Goal: Obtain resource: Download file/media

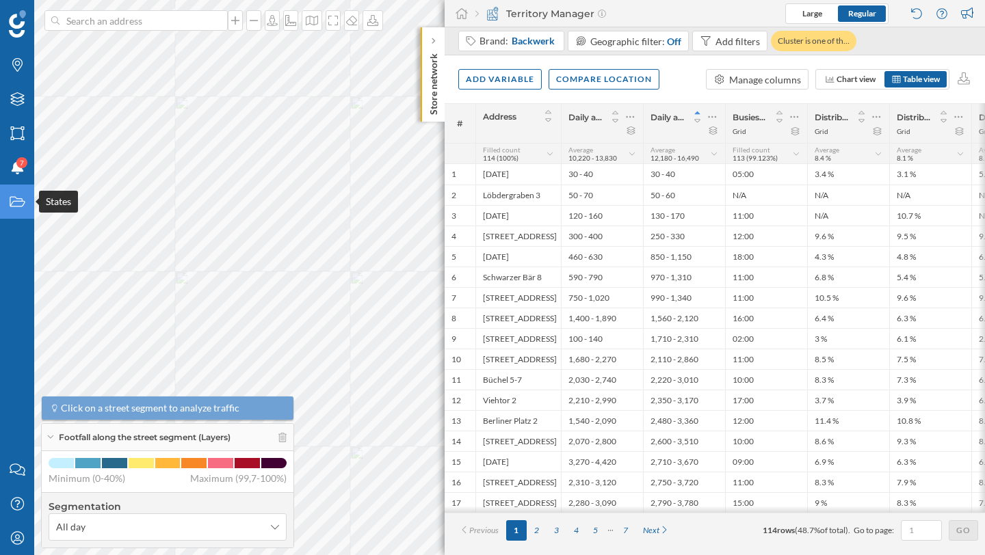
click at [24, 211] on div "States" at bounding box center [17, 202] width 34 height 34
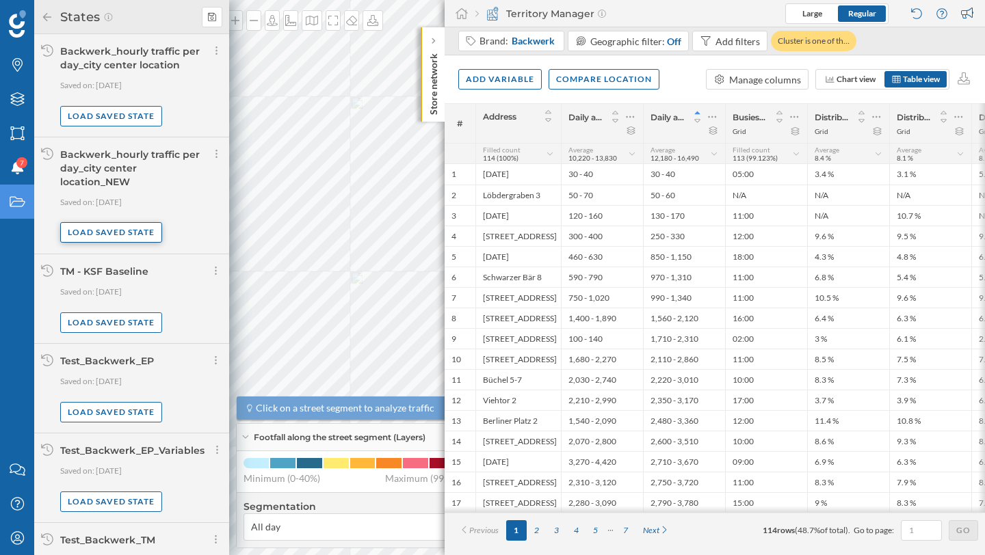
click at [112, 232] on div "Load saved state" at bounding box center [111, 232] width 102 height 21
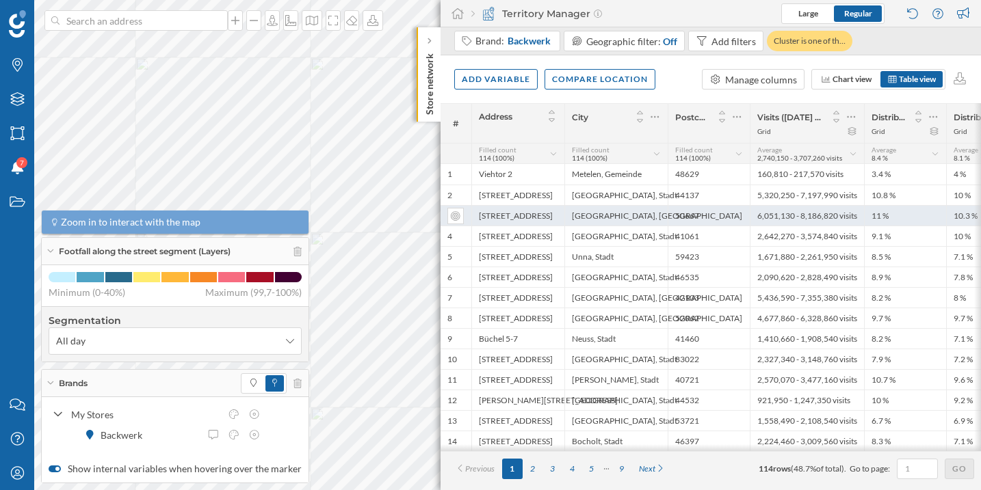
click at [612, 215] on div "[GEOGRAPHIC_DATA], [GEOGRAPHIC_DATA]" at bounding box center [615, 215] width 103 height 21
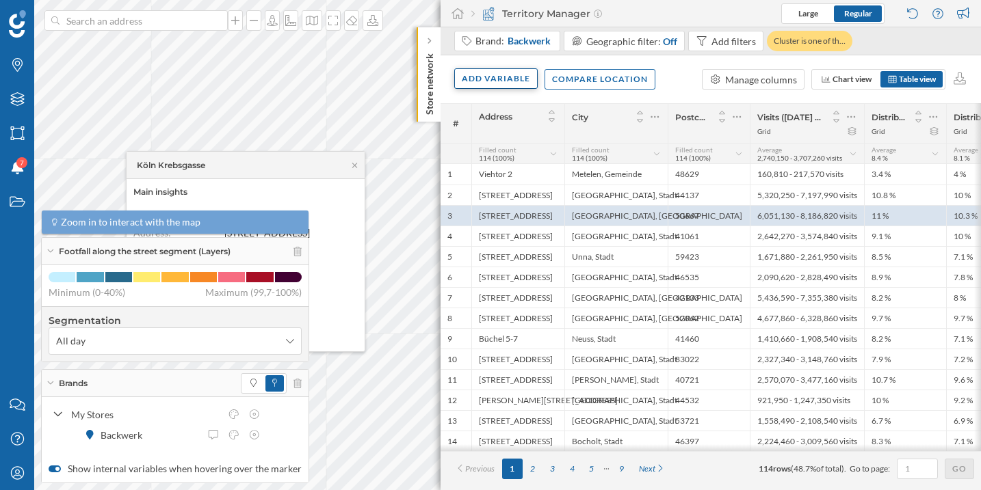
click at [512, 83] on div "Add variable" at bounding box center [495, 78] width 83 height 21
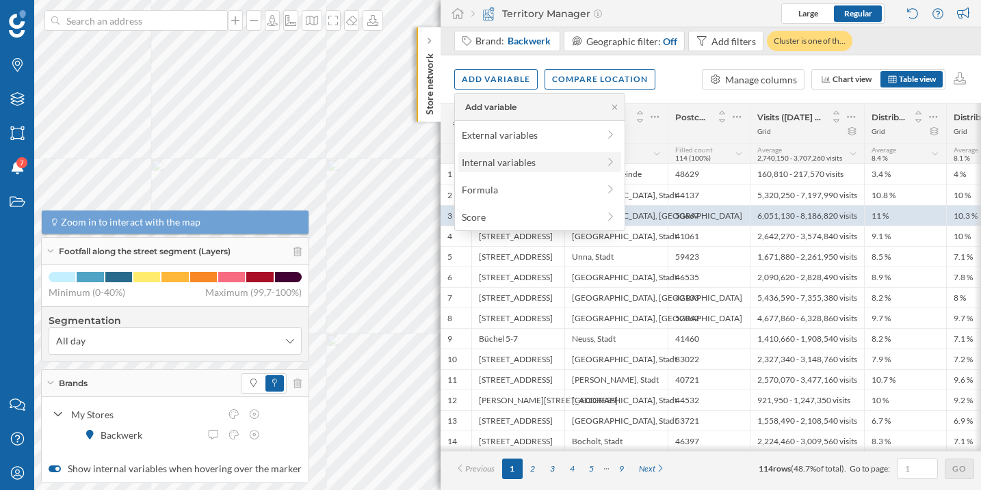
click at [502, 164] on div "Internal variables" at bounding box center [530, 162] width 136 height 14
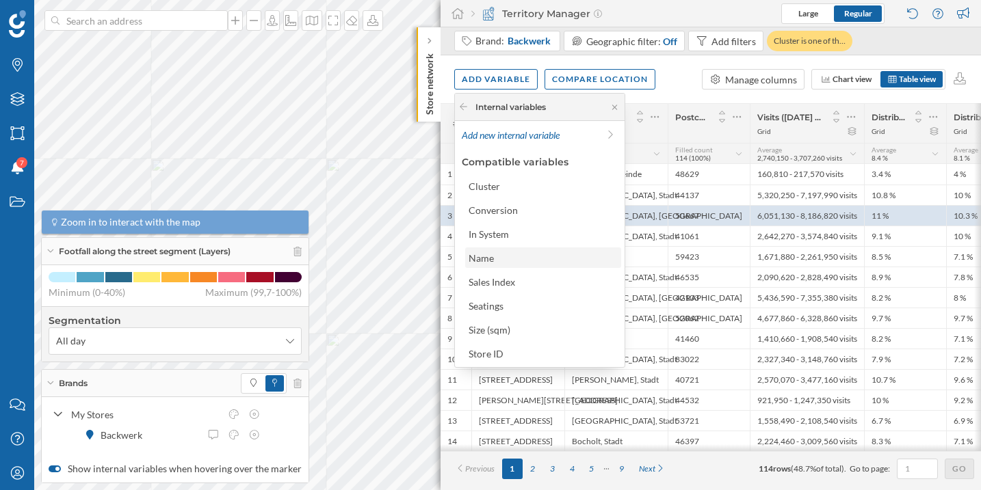
click at [507, 256] on div "Name" at bounding box center [542, 258] width 148 height 14
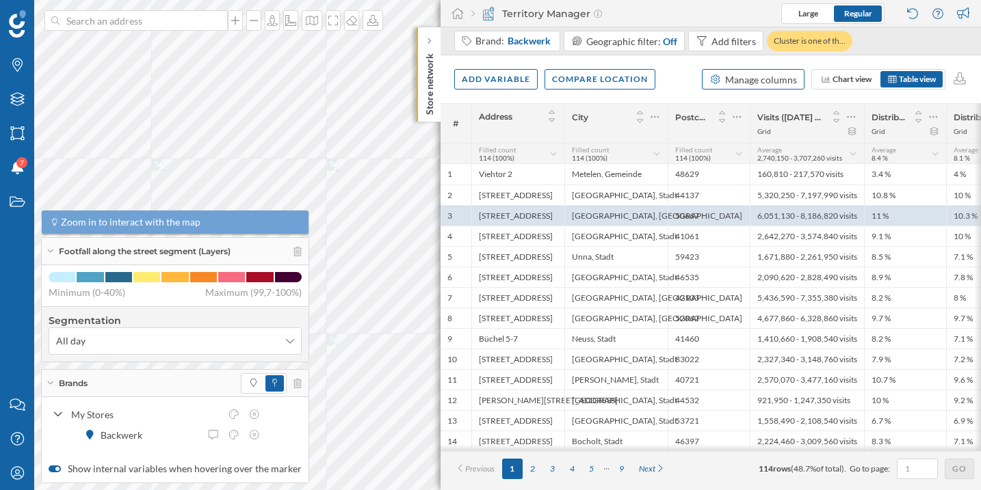
click at [762, 80] on div "Manage columns" at bounding box center [761, 79] width 72 height 14
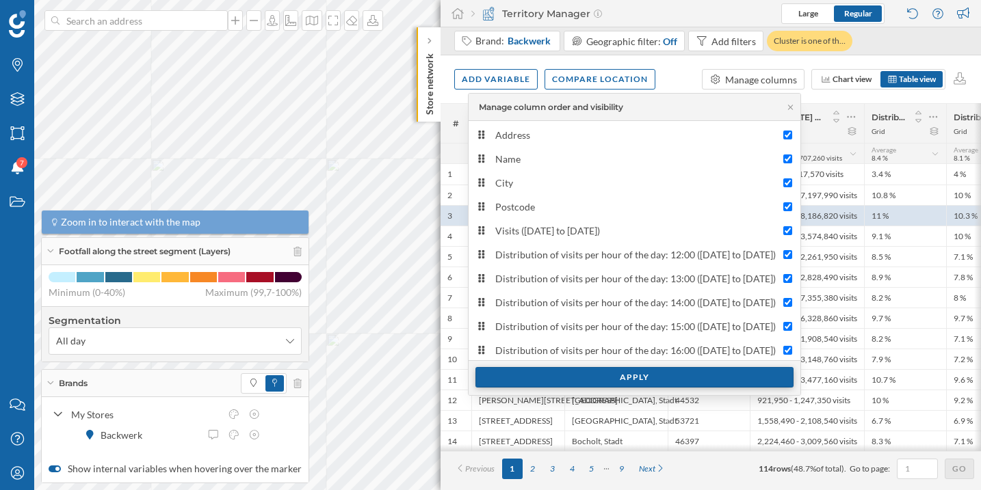
click at [616, 384] on div "Apply" at bounding box center [634, 377] width 318 height 21
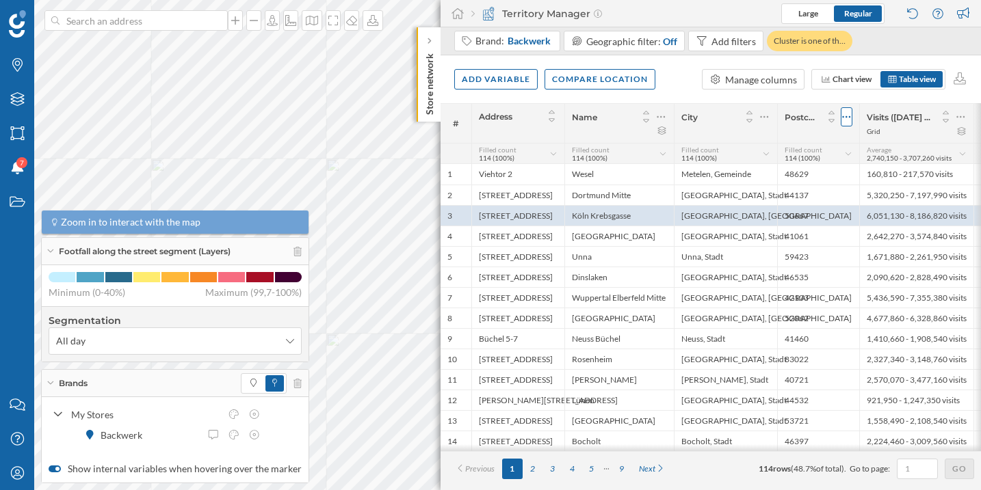
click at [845, 122] on icon at bounding box center [846, 117] width 9 height 14
click at [810, 148] on div "Remove column" at bounding box center [808, 144] width 70 height 14
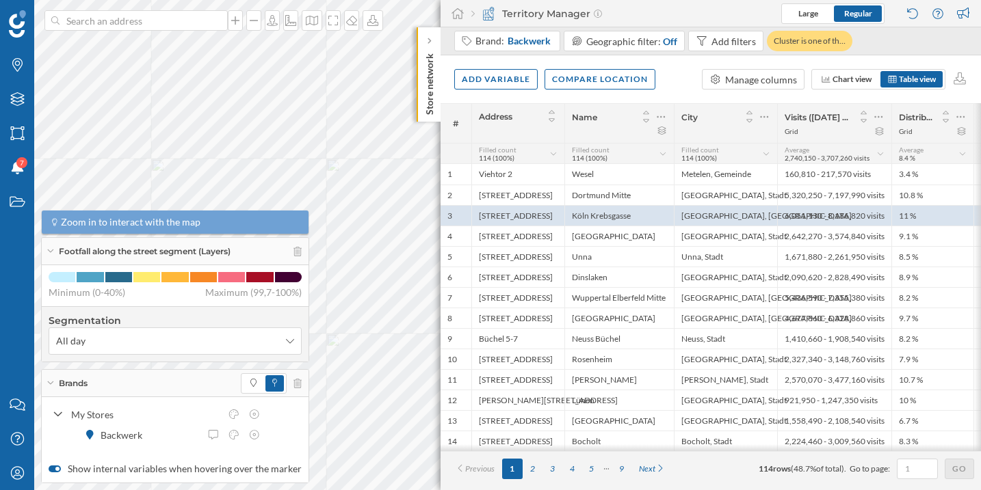
click at [691, 12] on div "Territory Manager Large Regular" at bounding box center [710, 13] width 540 height 27
click at [948, 45] on div "Brand: Backwerk Geographic filter: Off Add filters Cluster is one of th…" at bounding box center [710, 41] width 540 height 28
click at [966, 83] on icon at bounding box center [960, 78] width 16 height 12
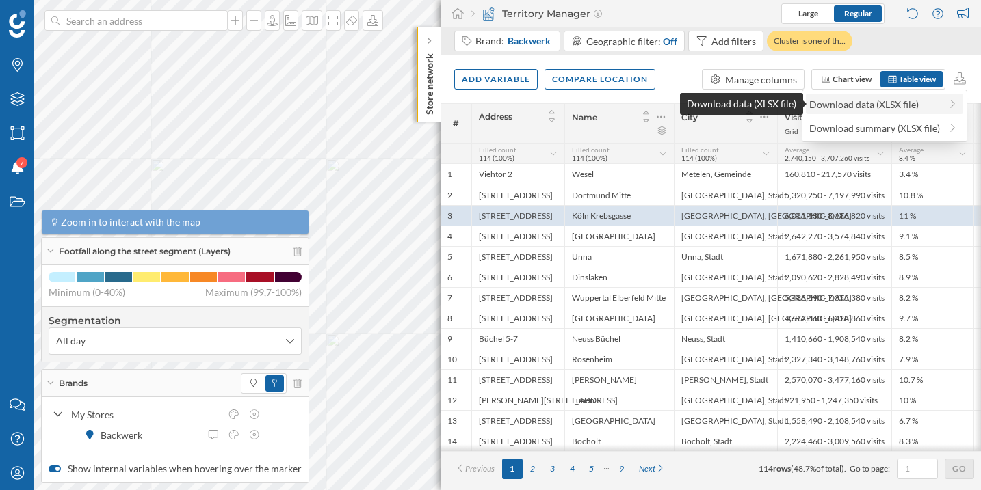
click at [929, 108] on div "Download data (XLSX file)" at bounding box center [874, 104] width 131 height 14
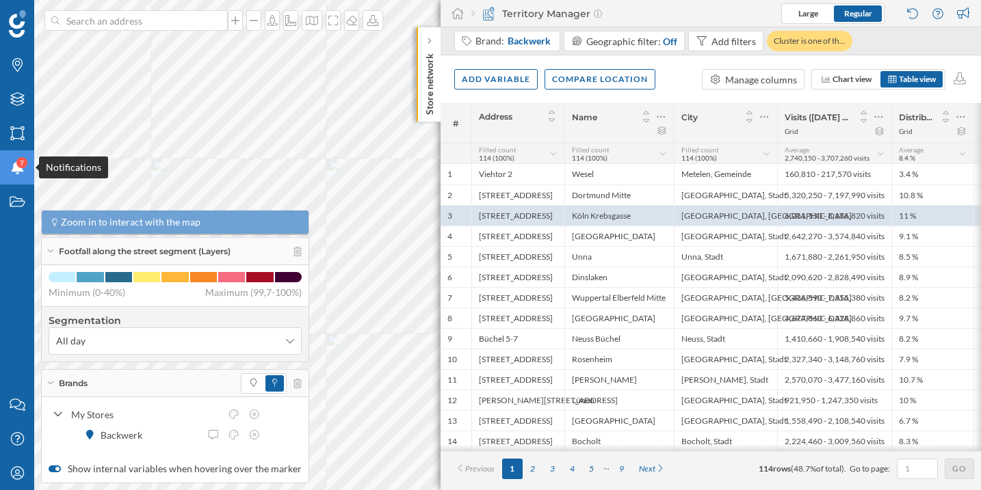
click at [20, 169] on span "7" at bounding box center [22, 163] width 4 height 14
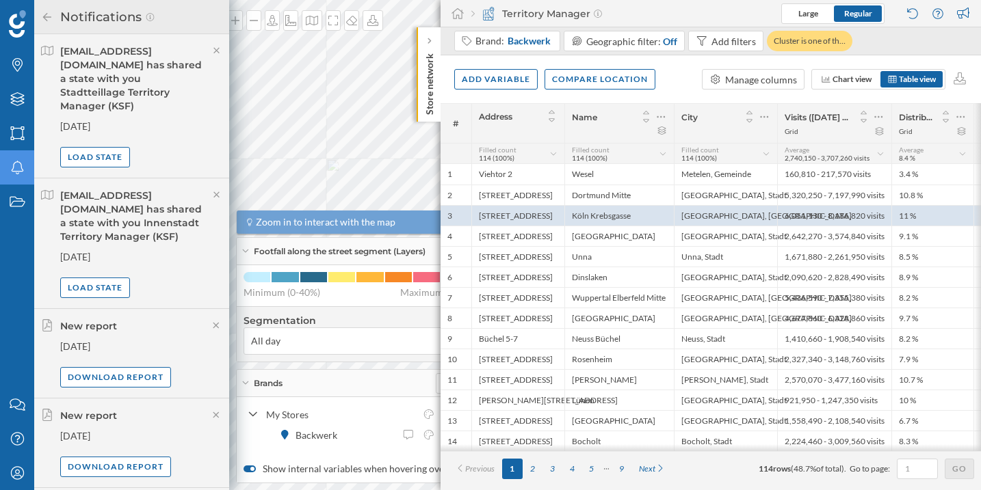
click at [708, 16] on div "Territory Manager Large Regular" at bounding box center [710, 13] width 540 height 27
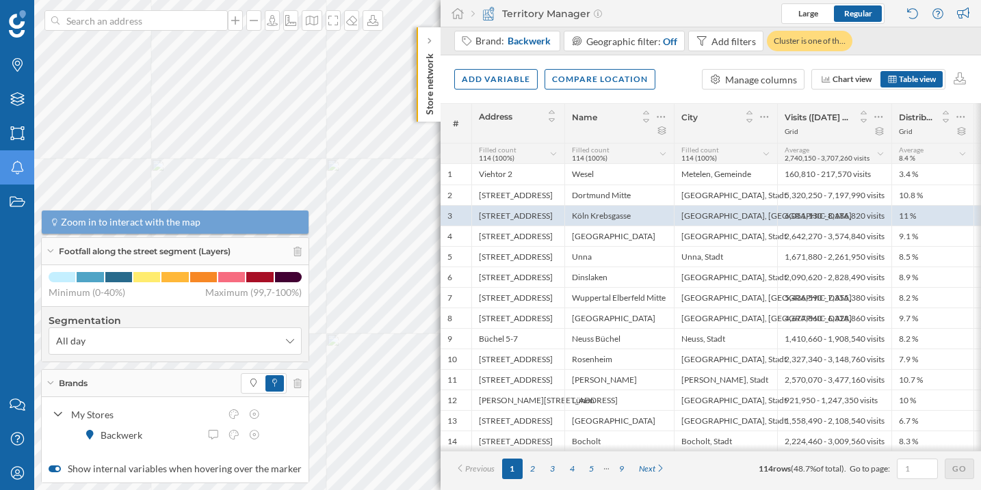
click at [676, 83] on div "Add variable Compare location Manage columns Chart view Table view" at bounding box center [710, 79] width 540 height 48
click at [921, 40] on div "Brand: Backwerk Geographic filter: Off Add filters Cluster is one of th…" at bounding box center [710, 41] width 540 height 28
click at [49, 250] on icon at bounding box center [50, 251] width 8 height 3
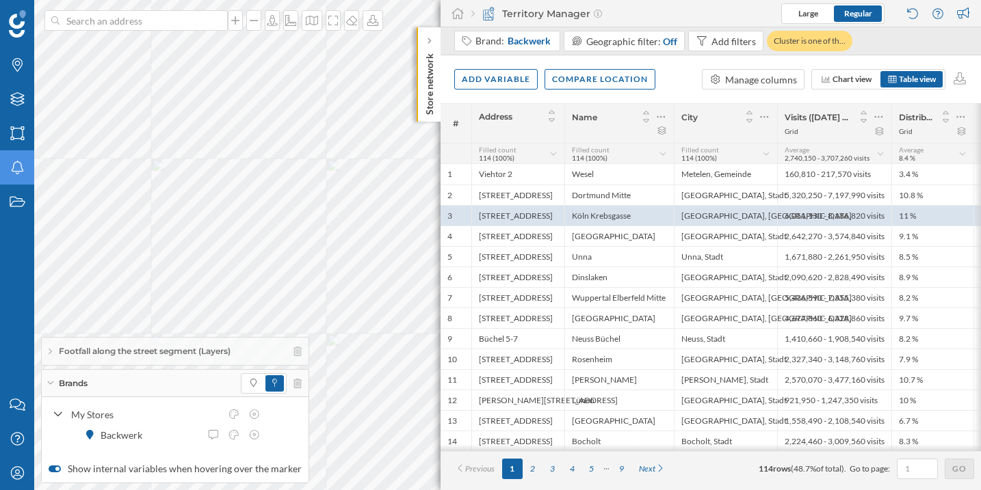
drag, startPoint x: 59, startPoint y: 412, endPoint x: 102, endPoint y: 405, distance: 43.7
click at [58, 413] on icon at bounding box center [58, 415] width 10 height 12
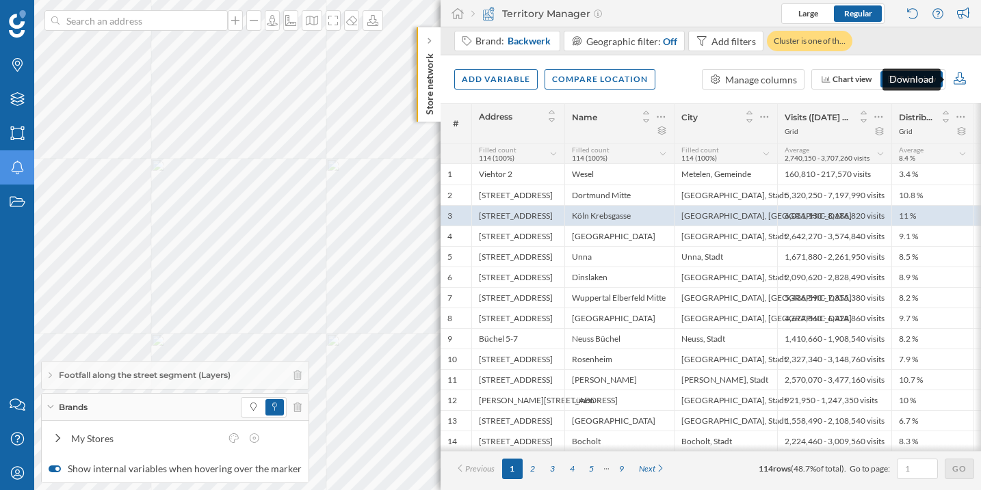
click at [958, 82] on icon at bounding box center [960, 78] width 16 height 12
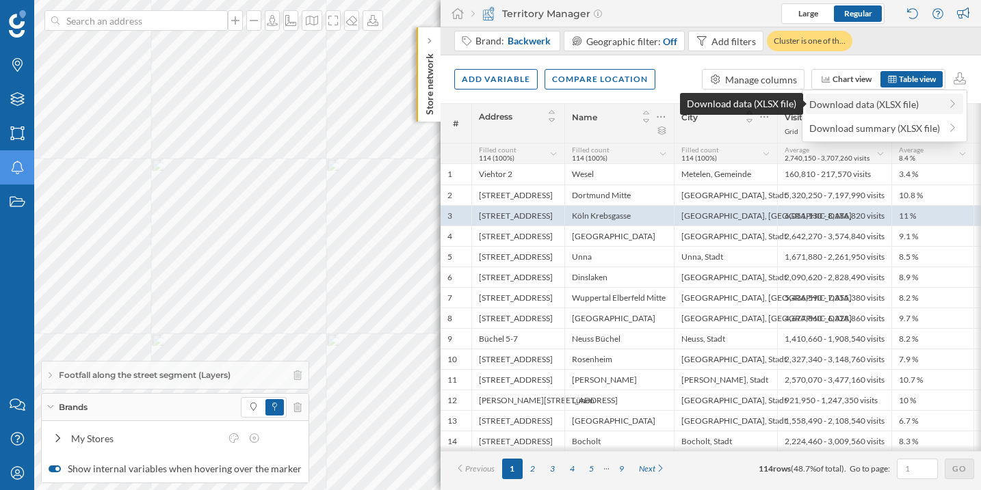
click at [897, 109] on div "Download data (XLSX file)" at bounding box center [874, 104] width 131 height 14
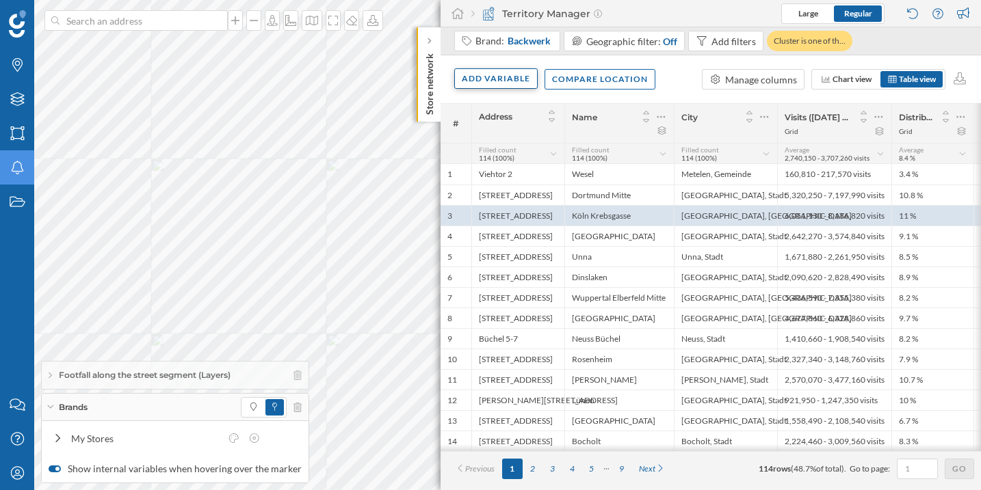
click at [479, 77] on div "Add variable" at bounding box center [495, 78] width 83 height 21
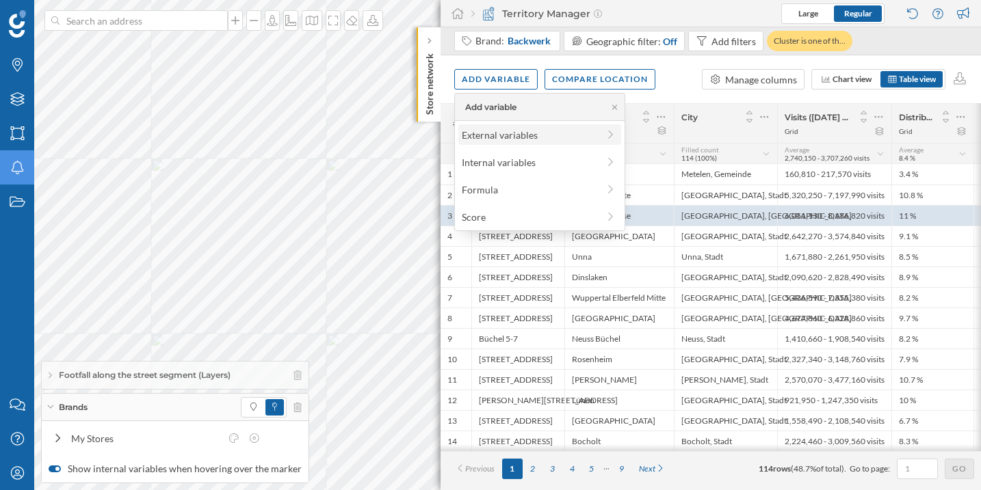
click at [483, 137] on div "External variables" at bounding box center [530, 135] width 136 height 14
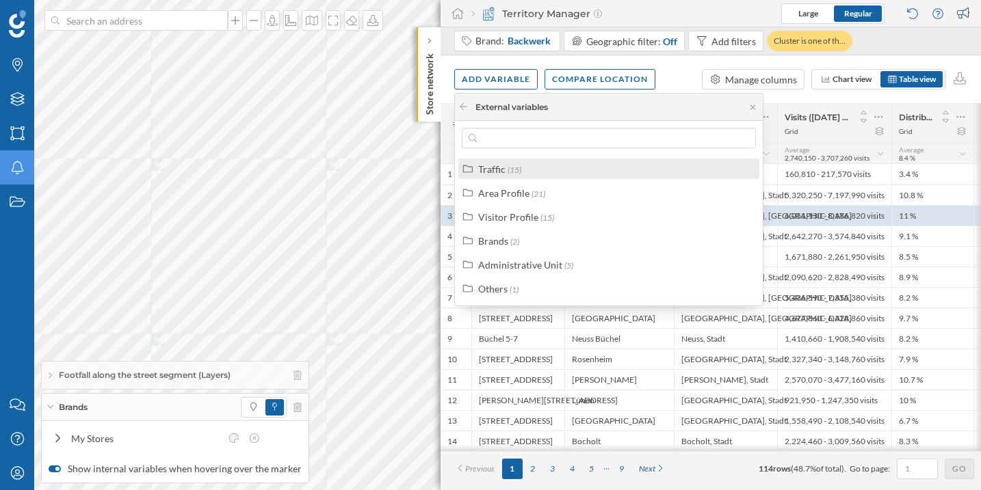
click at [511, 162] on label "Traffic (15)" at bounding box center [499, 169] width 43 height 14
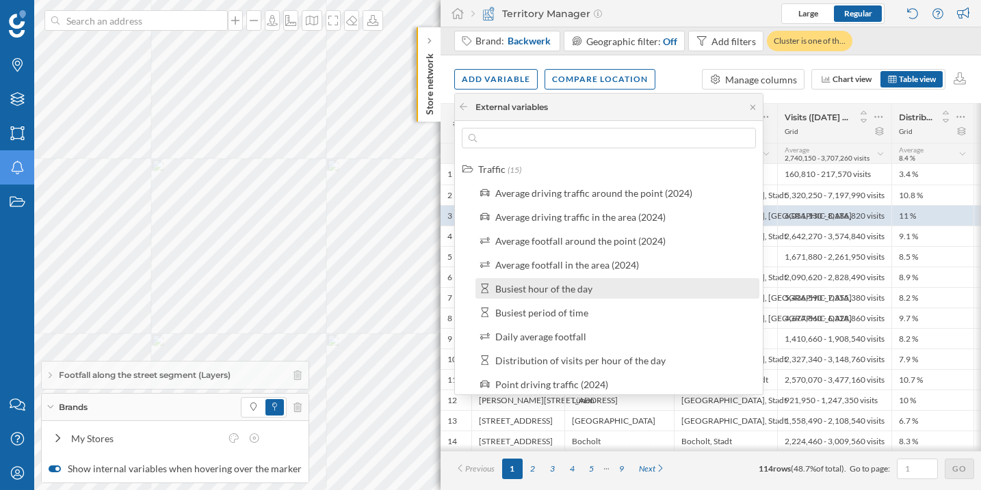
click at [565, 293] on div "Busiest hour of the day" at bounding box center [543, 289] width 97 height 12
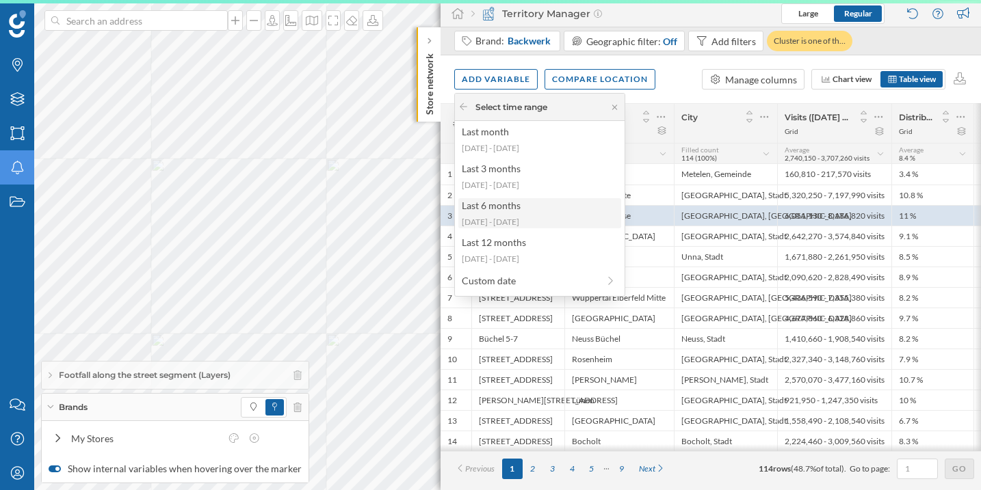
click at [538, 216] on div "2025-03-10 - 2025-08-24" at bounding box center [539, 222] width 155 height 12
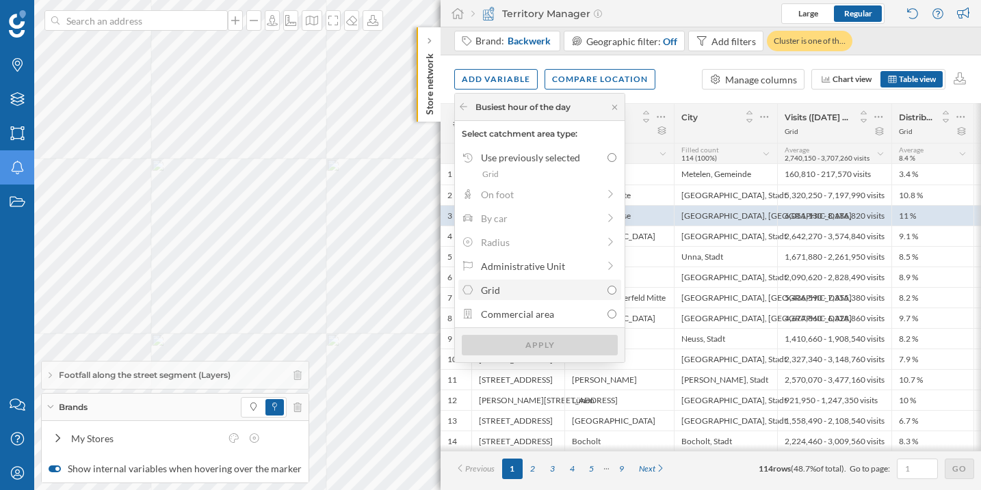
click at [565, 293] on div "Grid" at bounding box center [541, 290] width 120 height 14
click at [607, 293] on input "Grid" at bounding box center [611, 290] width 9 height 9
radio input "true"
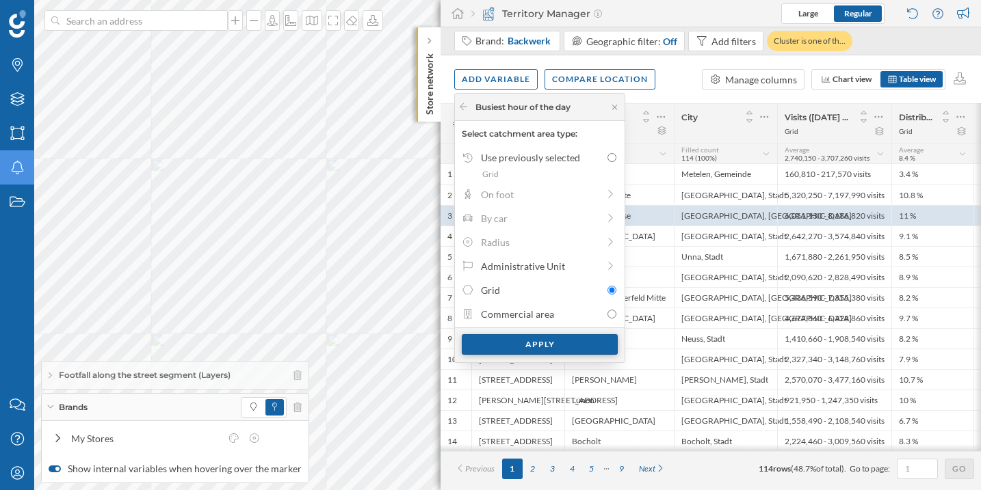
click at [555, 342] on div "Apply" at bounding box center [540, 344] width 156 height 21
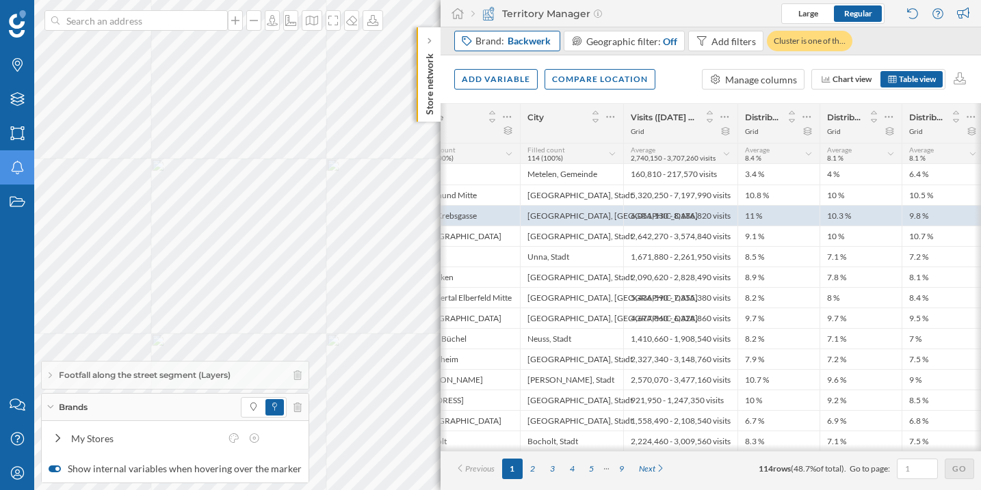
scroll to position [0, 156]
click at [747, 78] on div "Manage columns" at bounding box center [761, 79] width 72 height 14
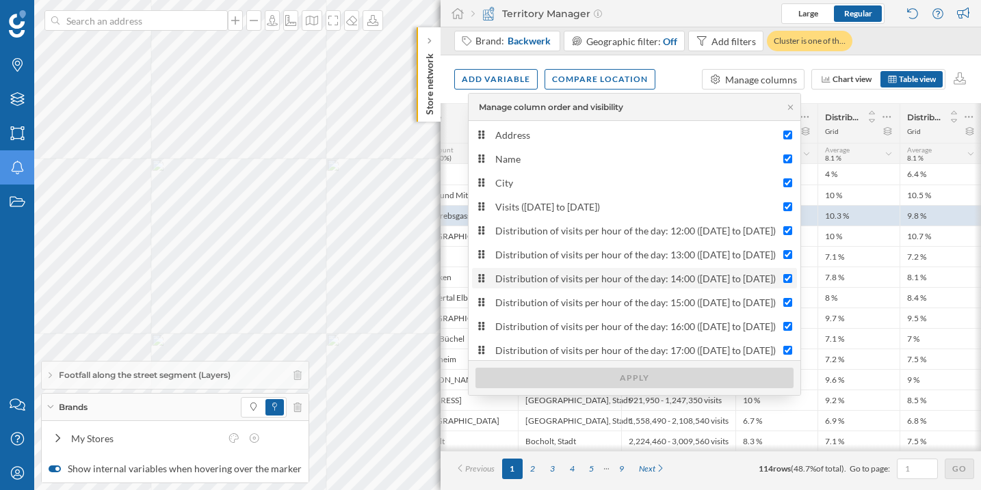
scroll to position [27, 0]
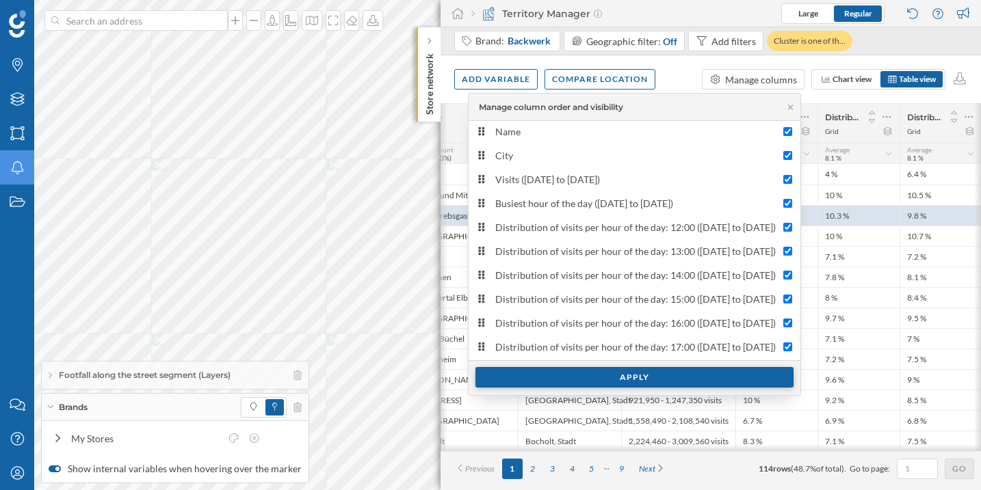
click at [619, 378] on div "Apply" at bounding box center [634, 377] width 318 height 21
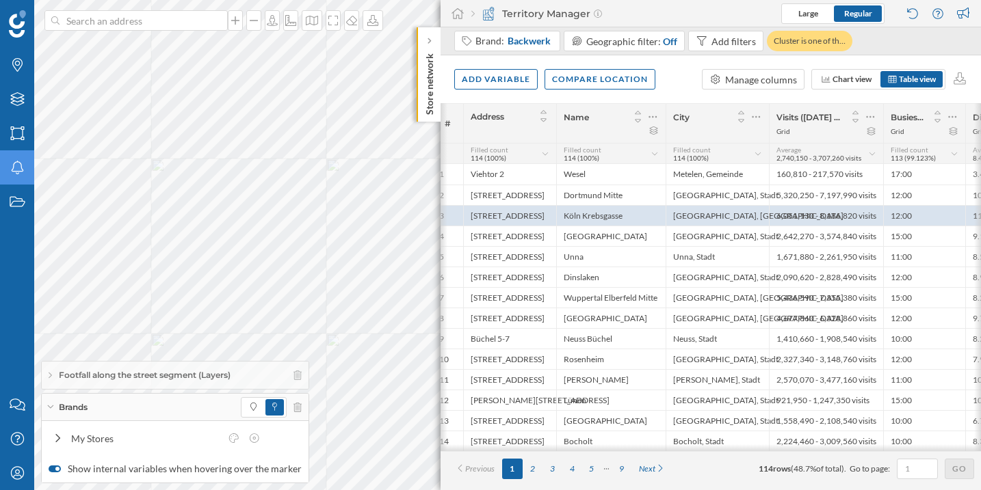
scroll to position [0, 0]
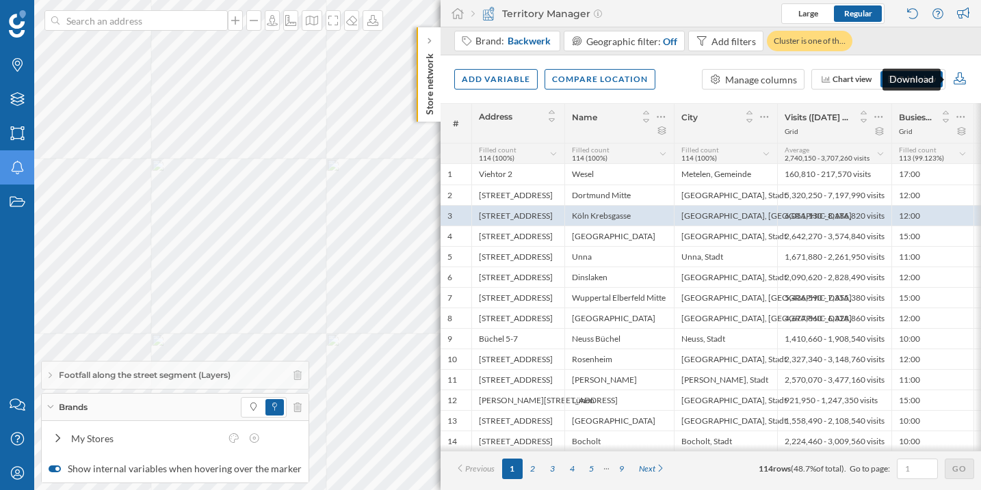
click at [962, 81] on icon at bounding box center [960, 78] width 16 height 12
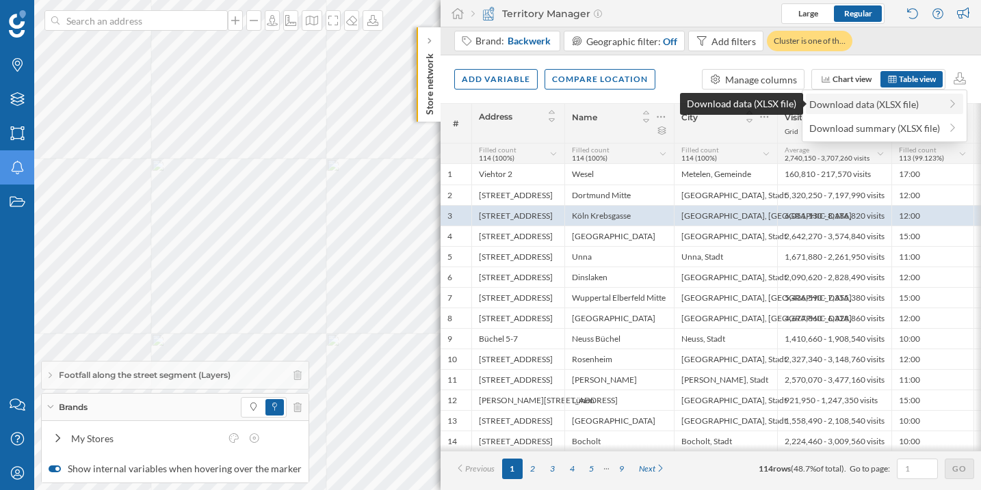
click at [936, 106] on div "Download data (XLSX file)" at bounding box center [874, 104] width 131 height 14
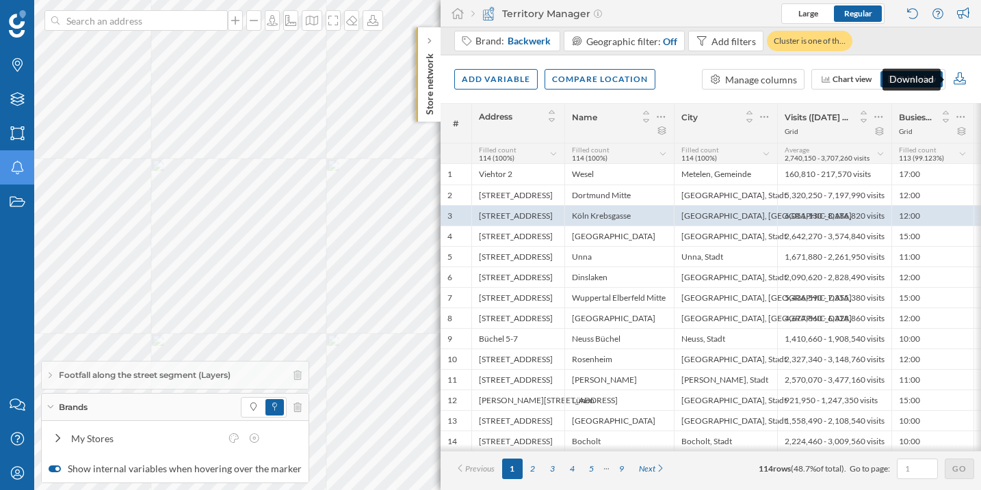
click at [961, 80] on icon at bounding box center [959, 78] width 12 height 12
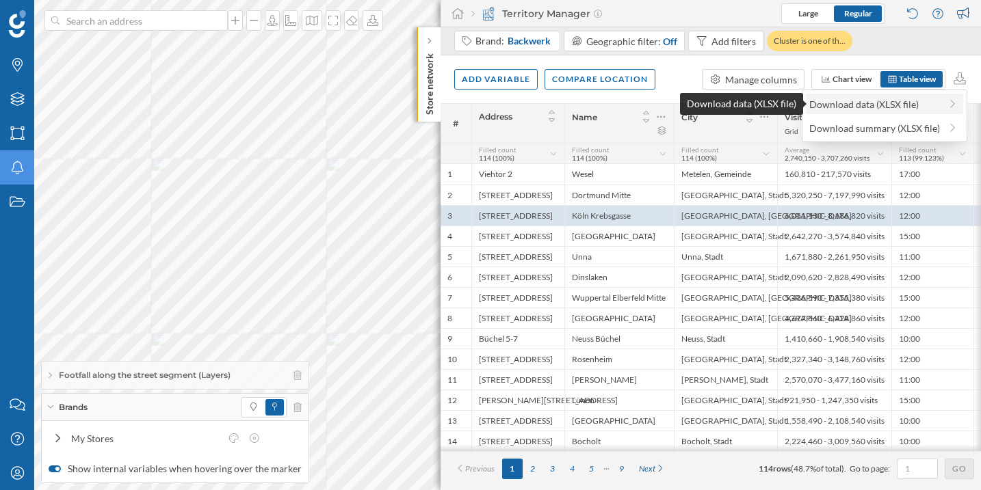
click at [922, 98] on div "Download data (XLSX file)" at bounding box center [874, 104] width 131 height 14
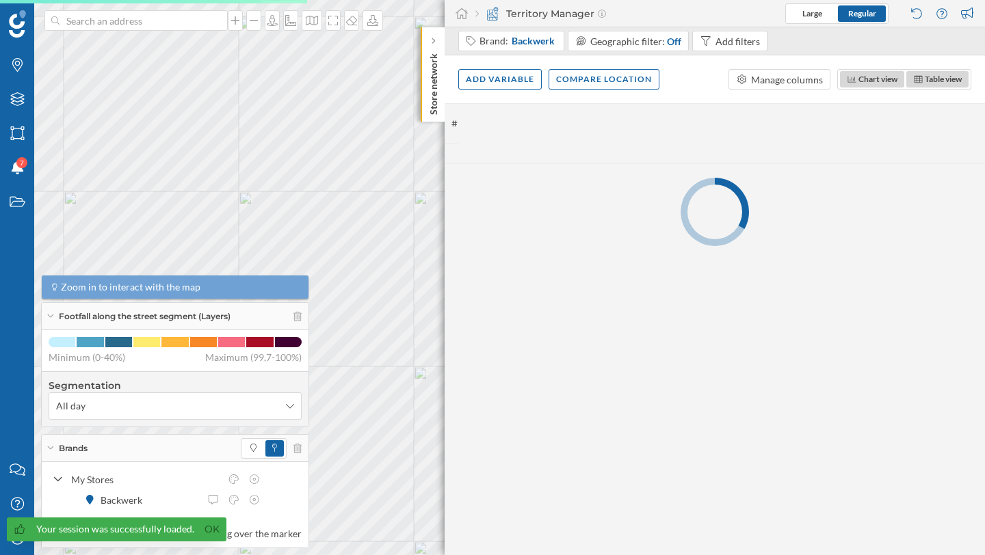
click at [49, 313] on div "Footfall along the street segment (Layers)" at bounding box center [175, 316] width 267 height 27
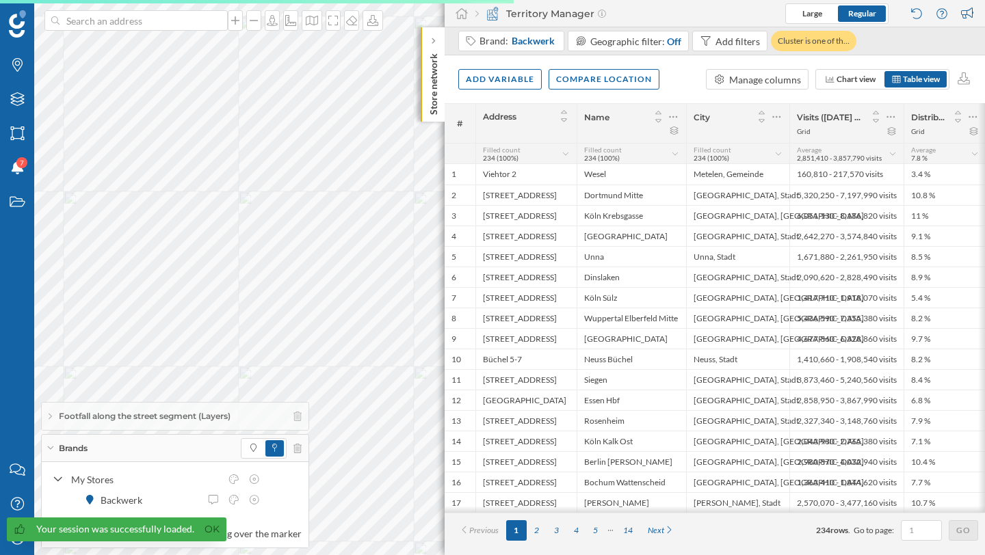
click at [51, 447] on icon at bounding box center [50, 448] width 8 height 3
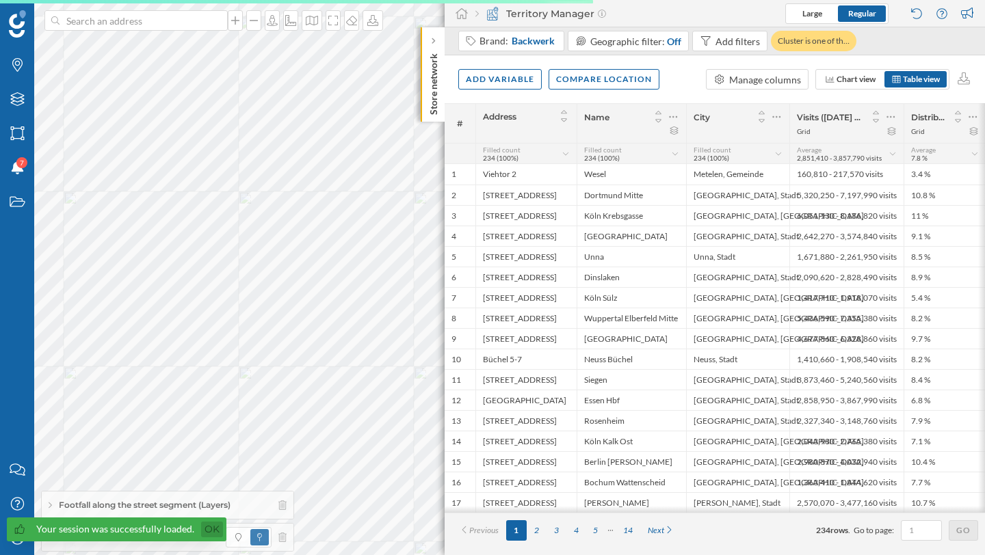
click at [215, 530] on link "Ok" at bounding box center [212, 530] width 22 height 16
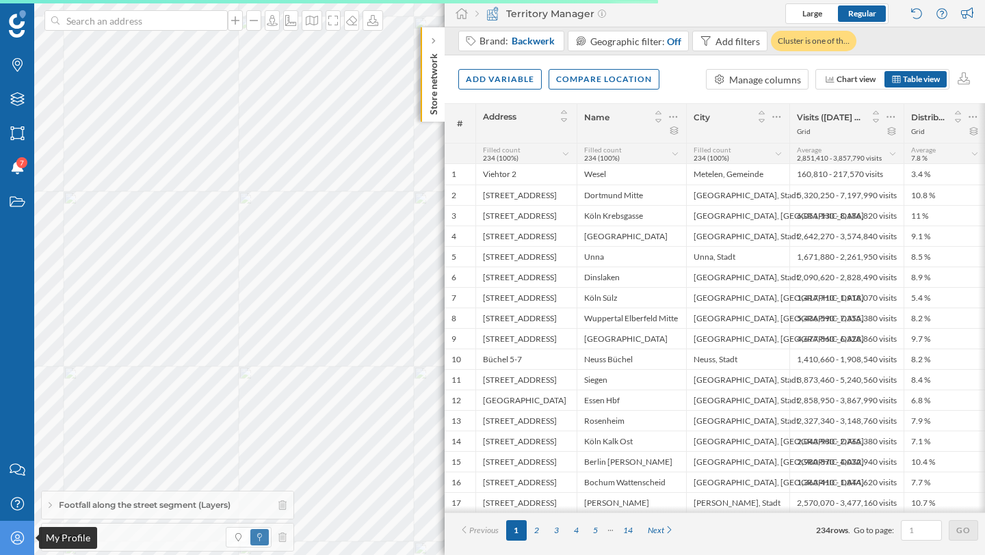
click at [15, 536] on icon at bounding box center [16, 537] width 13 height 13
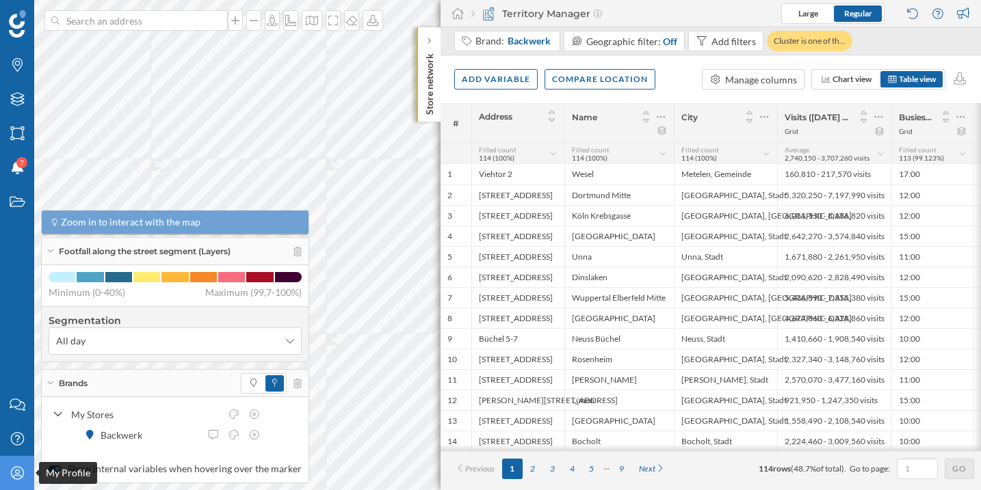
click at [21, 474] on icon "My Profile" at bounding box center [17, 473] width 17 height 14
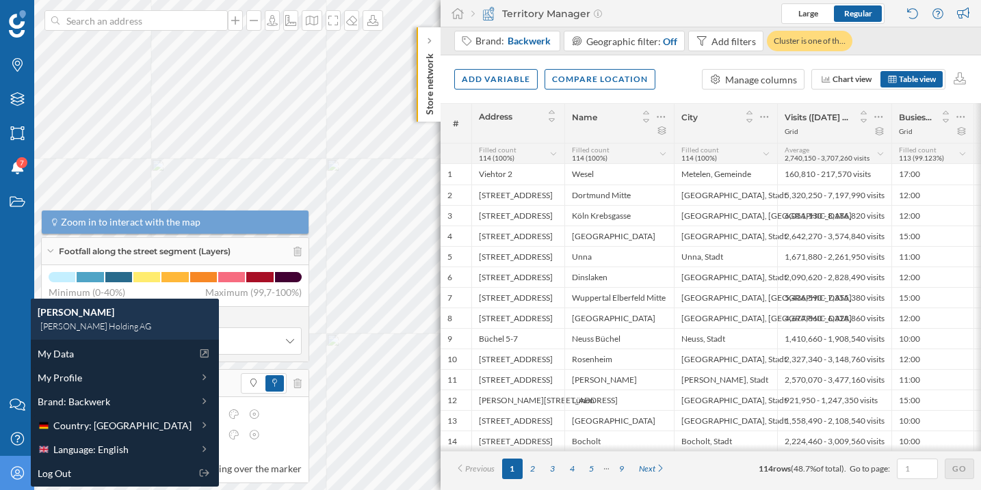
click at [18, 352] on div "Brands Layers Areas Notifications 7 States" at bounding box center [17, 194] width 34 height 388
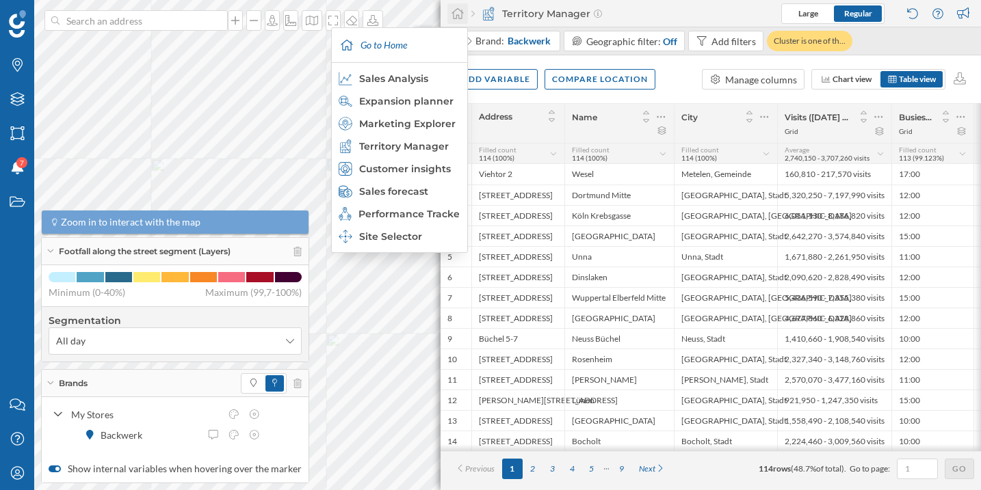
click at [465, 17] on div at bounding box center [457, 13] width 21 height 21
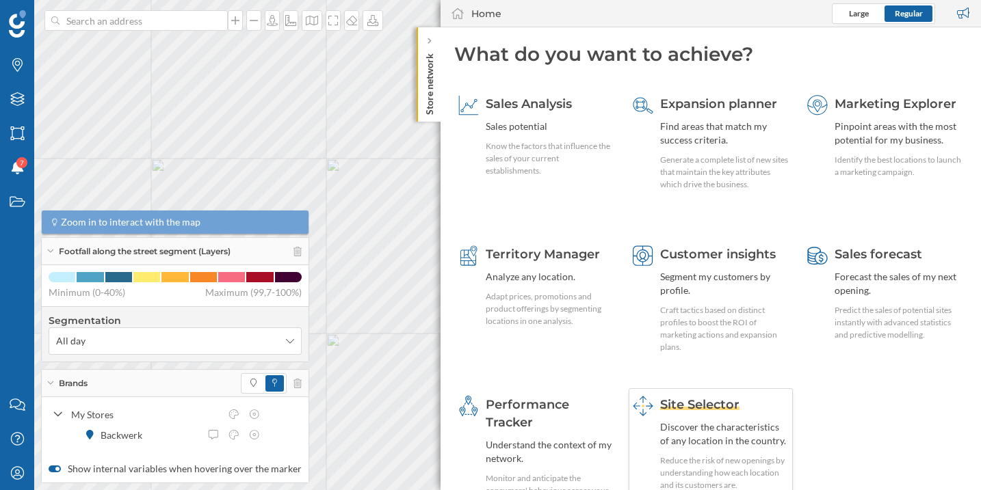
click at [691, 408] on span "Site Selector" at bounding box center [699, 404] width 79 height 15
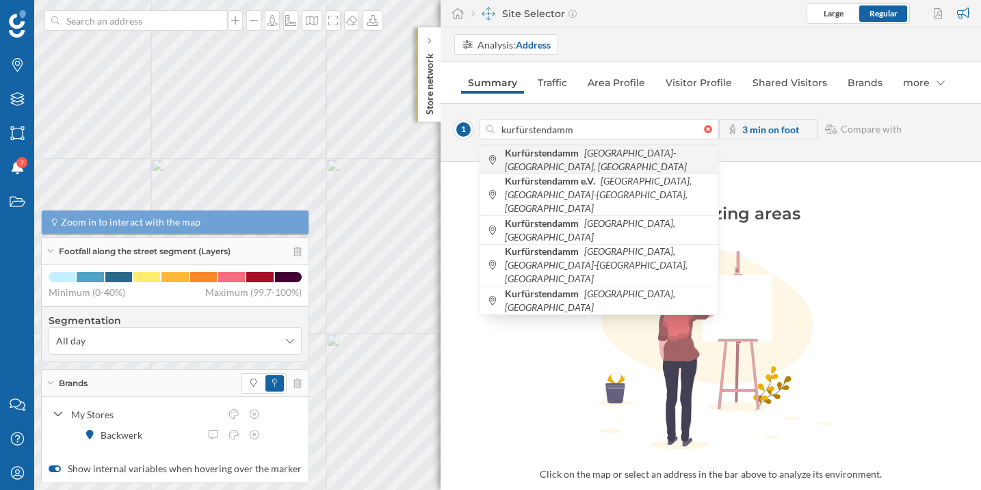
click at [561, 156] on b "Kurfürstendamm" at bounding box center [543, 153] width 77 height 12
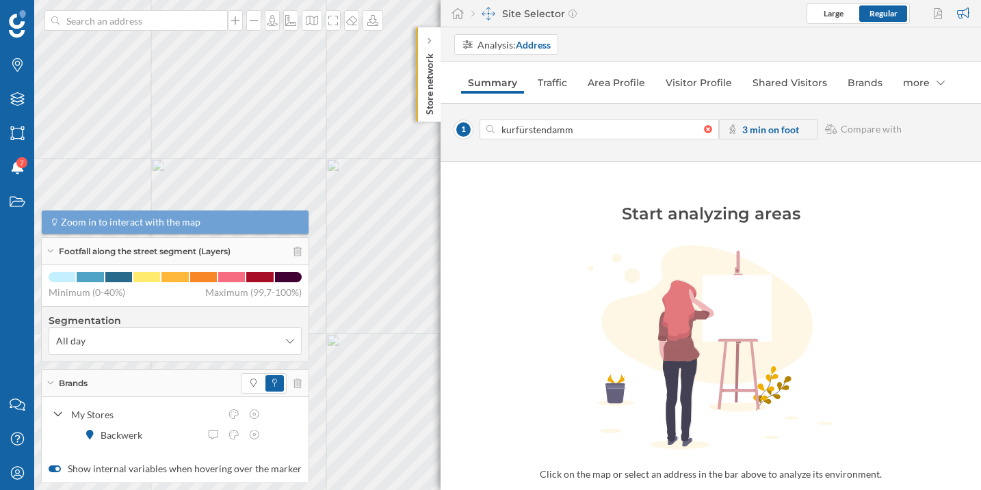
type input "[GEOGRAPHIC_DATA], 10 [GEOGRAPHIC_DATA]-Bezirk [GEOGRAPHIC_DATA], [GEOGRAPHIC_D…"
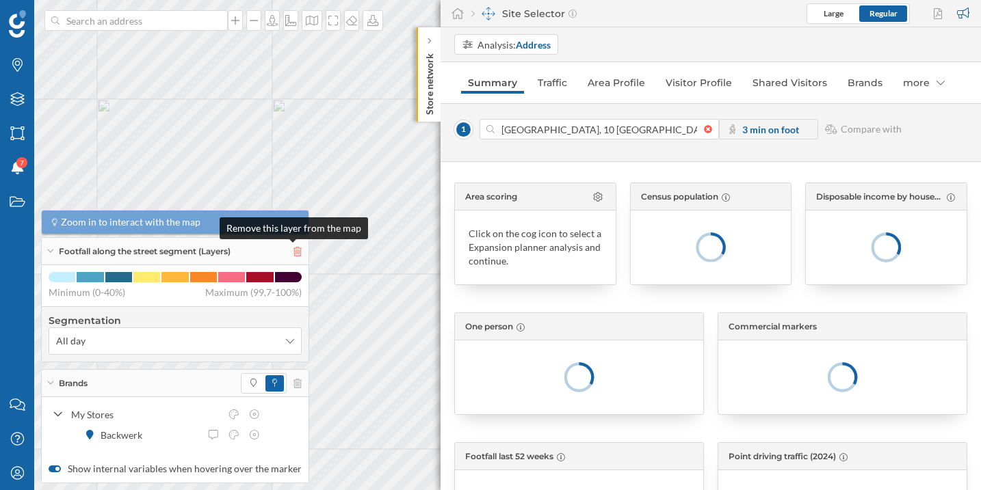
click at [293, 254] on icon at bounding box center [297, 252] width 8 height 10
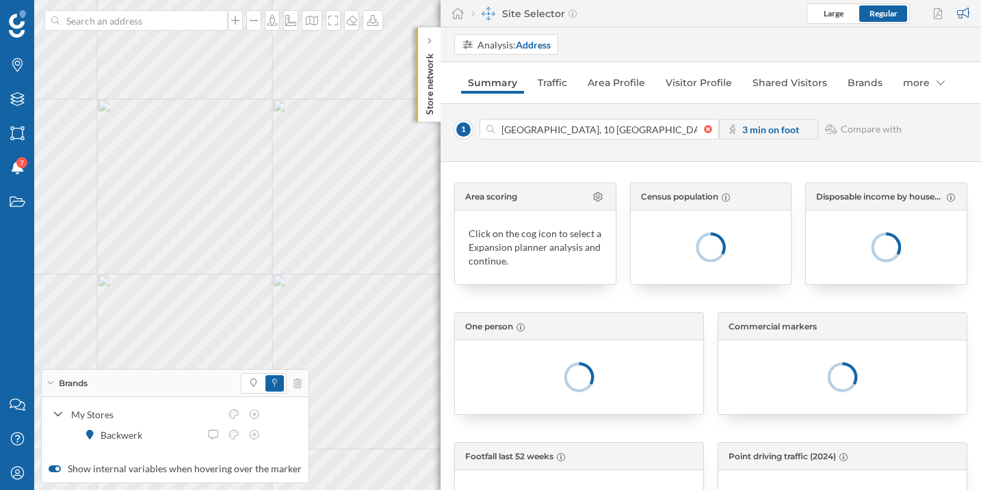
click at [291, 388] on div at bounding box center [271, 383] width 61 height 21
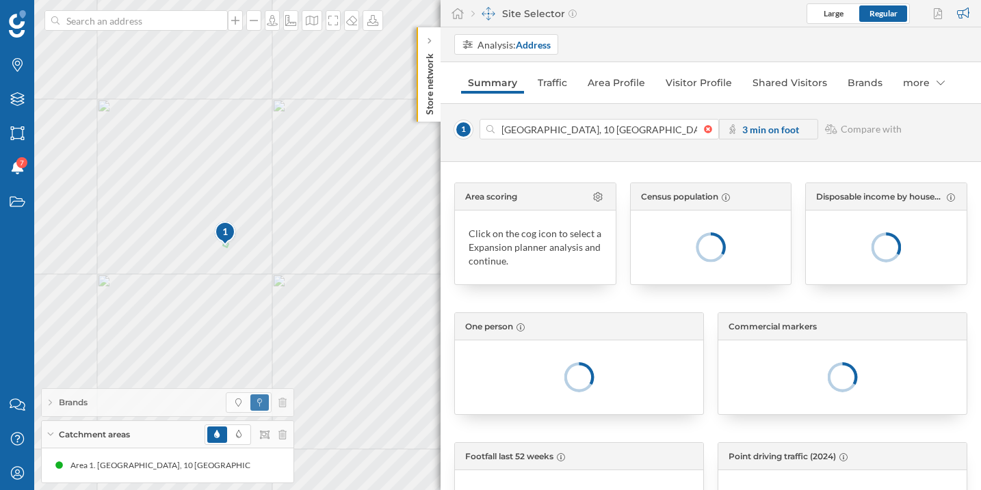
click at [767, 133] on strong "3 min on foot" at bounding box center [770, 130] width 57 height 12
